Goal: Register for event/course

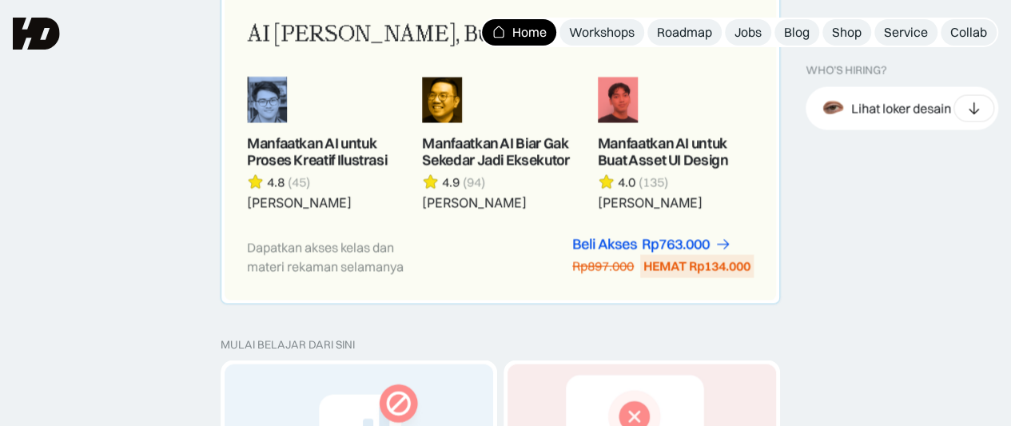
scroll to position [1438, 0]
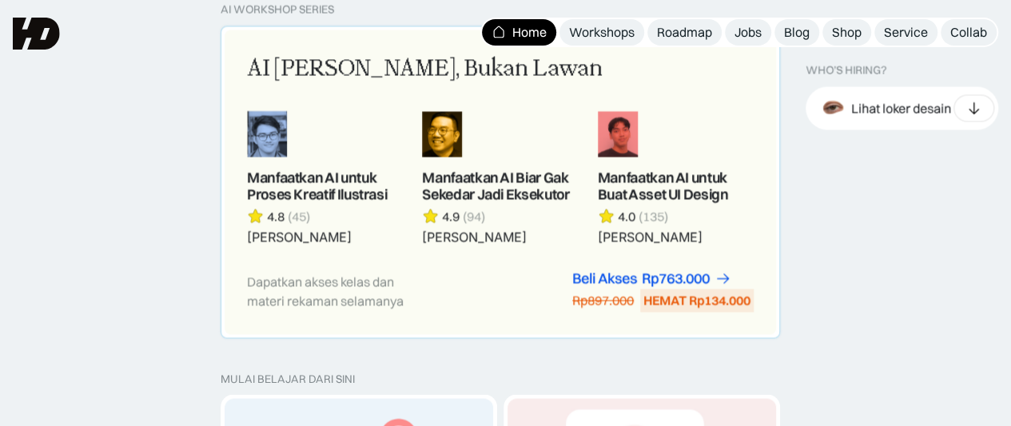
click at [460, 188] on link at bounding box center [500, 177] width 156 height 134
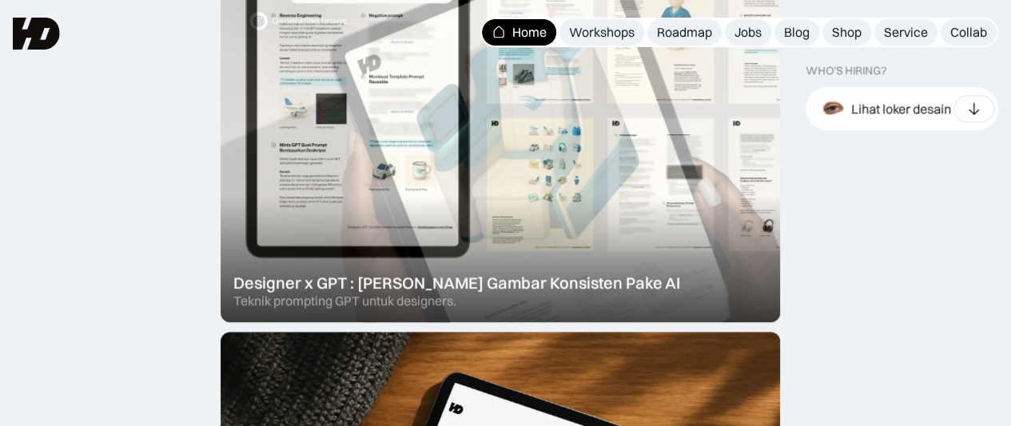
scroll to position [559, 0]
